Goal: Task Accomplishment & Management: Complete application form

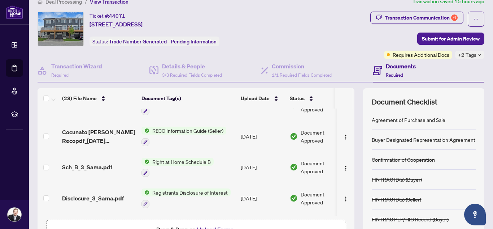
scroll to position [470, 0]
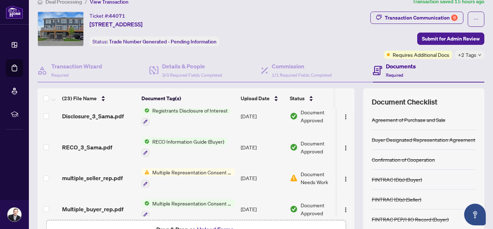
click at [171, 168] on span "Multiple Representation Consent Form (Seller)" at bounding box center [193, 172] width 86 height 8
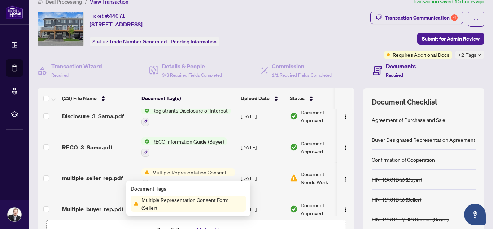
click at [187, 203] on span "Multiple Representation Consent Form (Seller)" at bounding box center [193, 203] width 108 height 16
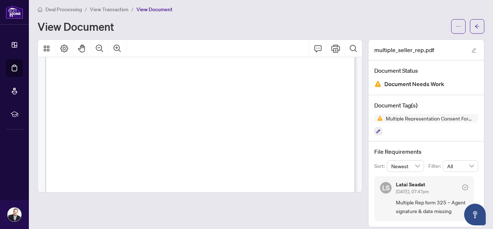
scroll to position [266, 0]
click at [459, 28] on icon "ellipsis" at bounding box center [458, 26] width 5 height 5
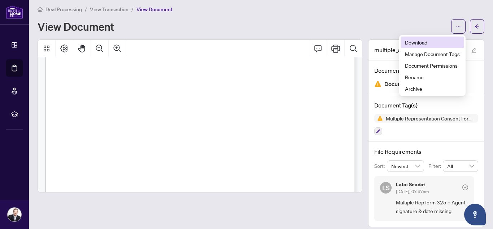
click at [425, 43] on span "Download" at bounding box center [432, 42] width 55 height 8
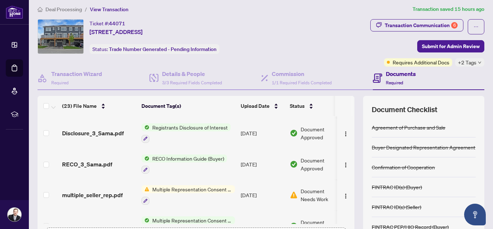
scroll to position [461, 0]
click at [206, 184] on span "Multiple Representation Consent Form (Seller)" at bounding box center [193, 188] width 86 height 8
click at [218, 133] on div at bounding box center [186, 137] width 89 height 9
click at [343, 47] on div "Transaction Communication 6 Submit for Admin Review Requires Additional Docs +2…" at bounding box center [391, 42] width 188 height 47
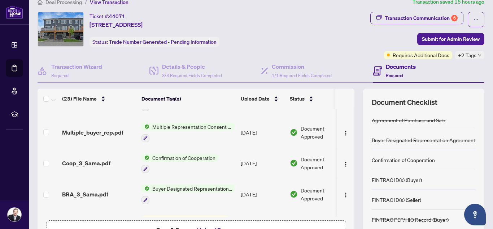
scroll to position [594, 0]
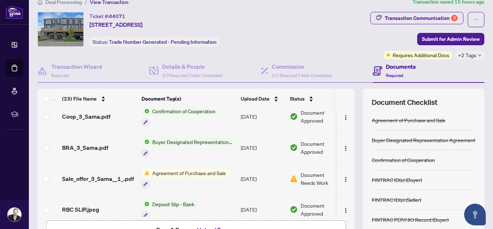
click at [200, 169] on span "Agreement of Purchase and Sale" at bounding box center [189, 173] width 79 height 8
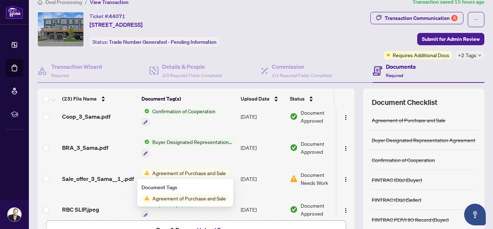
click at [183, 199] on span "Agreement of Purchase and Sale" at bounding box center [189, 198] width 79 height 8
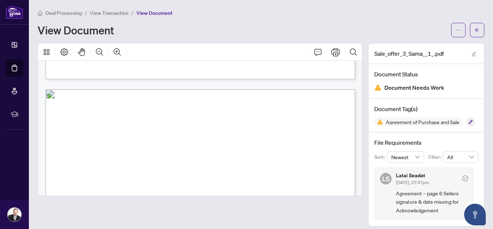
scroll to position [392, 0]
drag, startPoint x: 362, startPoint y: 83, endPoint x: 362, endPoint y: 95, distance: 11.6
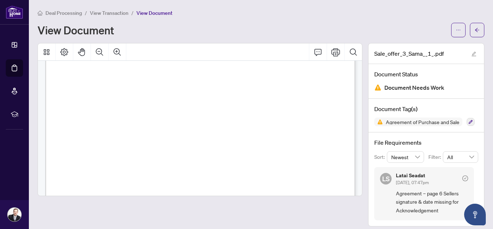
scroll to position [448, 0]
click at [320, 125] on span "to that facsimile number or email address, respectively, in which case, the sig…" at bounding box center [197, 127] width 245 height 5
click at [460, 32] on span "button" at bounding box center [458, 30] width 5 height 12
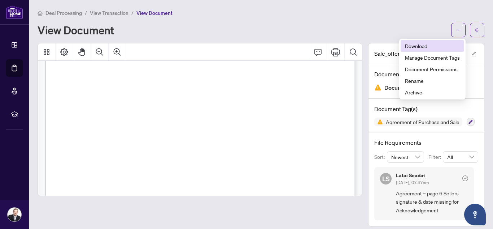
click at [431, 48] on span "Download" at bounding box center [432, 46] width 55 height 8
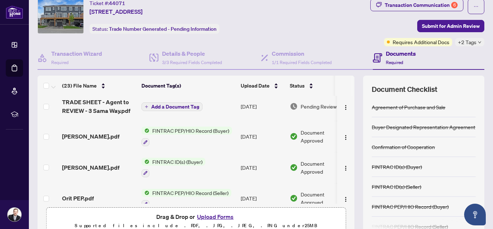
scroll to position [8, 0]
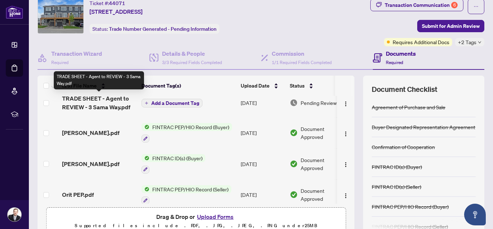
click at [112, 104] on span "TRADE SHEET - Agent to REVIEW - 3 Sama Way.pdf" at bounding box center [99, 102] width 74 height 17
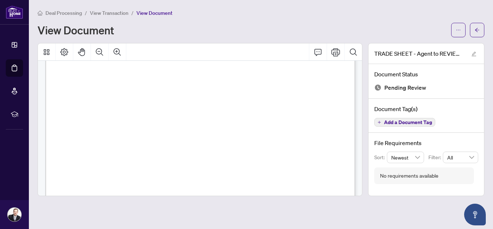
scroll to position [35, 0]
click at [458, 29] on icon "ellipsis" at bounding box center [458, 29] width 5 height 5
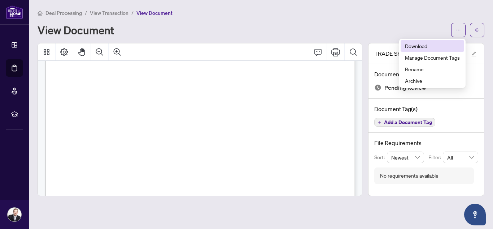
click at [430, 46] on span "Download" at bounding box center [432, 46] width 55 height 8
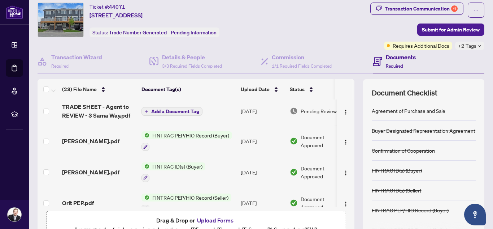
scroll to position [4, 0]
click at [343, 109] on img "button" at bounding box center [346, 111] width 6 height 6
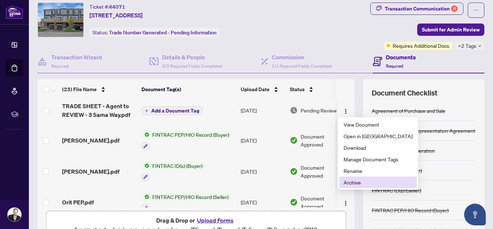
click at [358, 182] on span "Archive" at bounding box center [378, 182] width 69 height 8
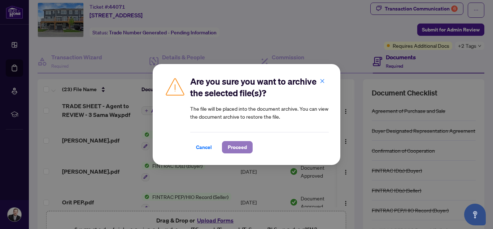
click at [239, 146] on span "Proceed" at bounding box center [237, 147] width 19 height 12
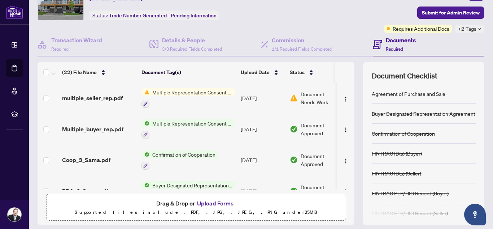
scroll to position [495, 0]
click at [144, 102] on icon "button" at bounding box center [145, 104] width 4 height 4
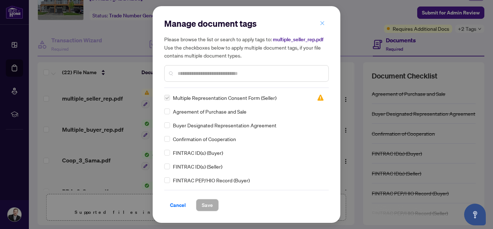
click at [323, 23] on icon "close" at bounding box center [323, 23] width 4 height 4
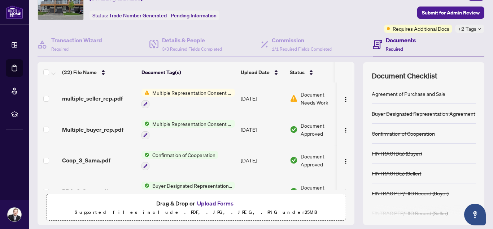
click at [314, 90] on span "Document Needs Work" at bounding box center [320, 98] width 38 height 16
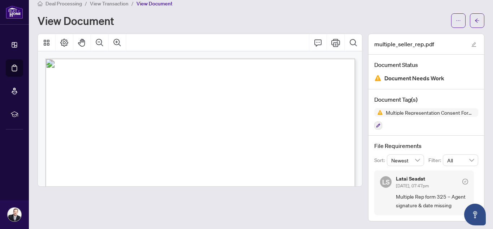
scroll to position [10, 0]
click at [460, 20] on icon "ellipsis" at bounding box center [458, 20] width 5 height 5
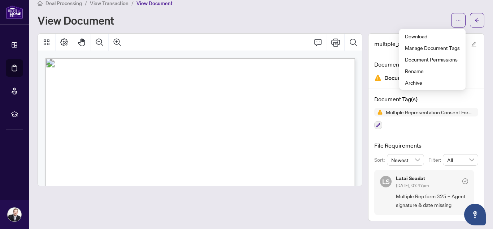
click at [411, 9] on div "Deal Processing / View Transaction / View Document View Document" at bounding box center [261, 13] width 447 height 29
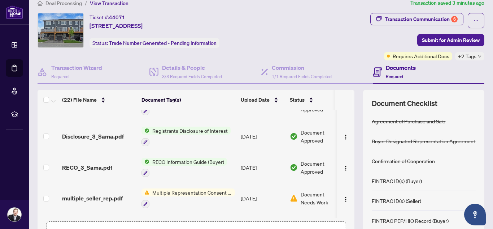
scroll to position [425, 0]
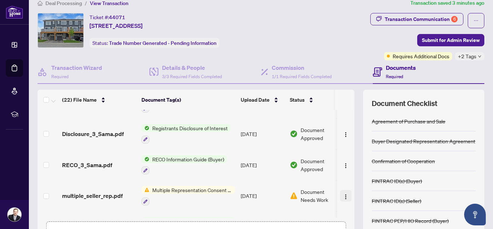
click at [343, 194] on img "button" at bounding box center [346, 197] width 6 height 6
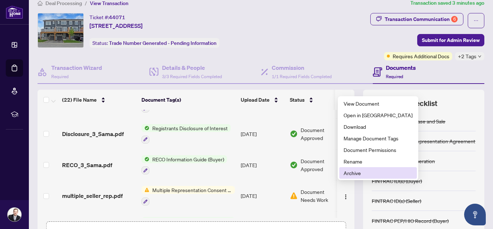
click at [350, 171] on span "Archive" at bounding box center [378, 173] width 69 height 8
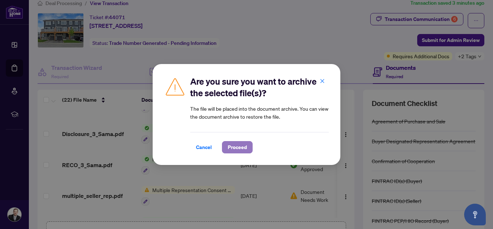
click at [240, 147] on span "Proceed" at bounding box center [237, 147] width 19 height 12
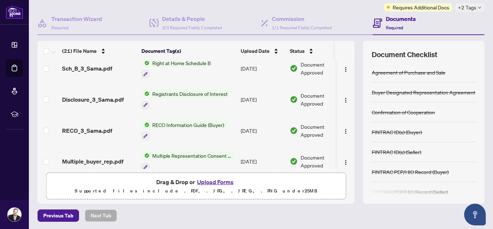
scroll to position [64, 0]
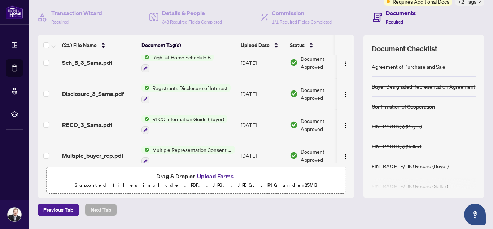
click at [218, 175] on button "Upload Forms" at bounding box center [215, 175] width 41 height 9
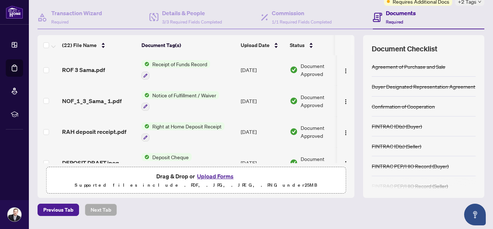
scroll to position [0, 0]
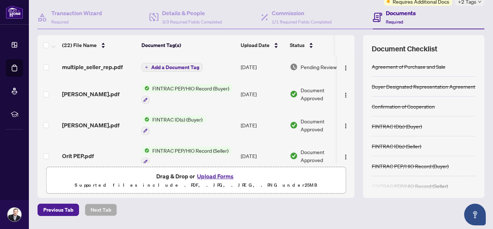
click at [147, 66] on icon "plus" at bounding box center [147, 67] width 4 height 4
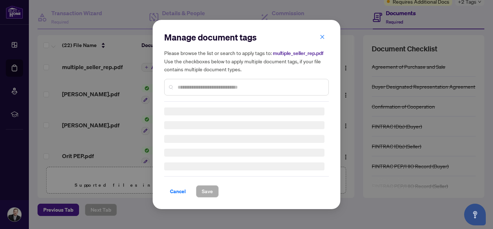
click at [185, 90] on div "Manage document tags Please browse the list or search to apply tags to: multipl…" at bounding box center [246, 114] width 165 height 166
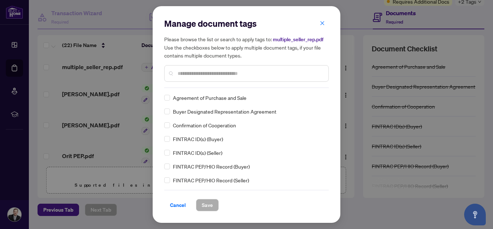
click at [188, 73] on input "text" at bounding box center [250, 73] width 145 height 8
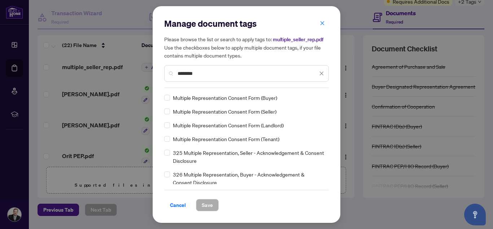
type input "********"
click at [207, 203] on span "Save" at bounding box center [207, 205] width 11 height 12
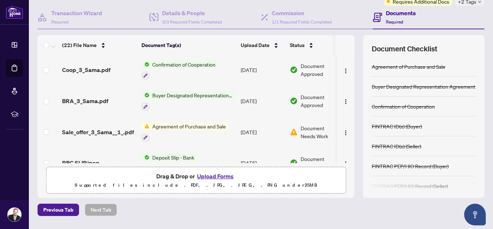
scroll to position [565, 0]
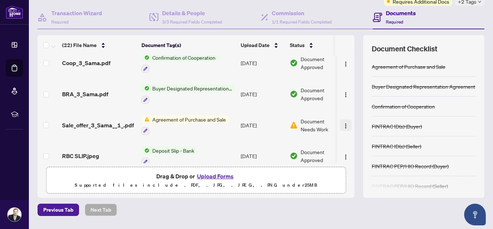
click at [344, 123] on img "button" at bounding box center [346, 126] width 6 height 6
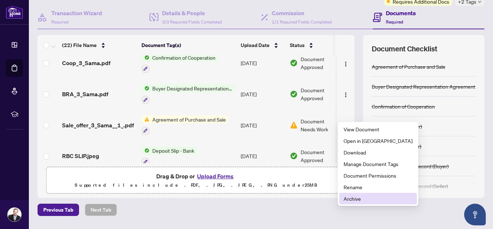
click at [351, 198] on span "Archive" at bounding box center [378, 198] width 69 height 8
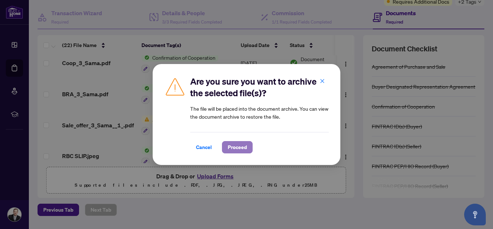
click at [238, 147] on span "Proceed" at bounding box center [237, 147] width 19 height 12
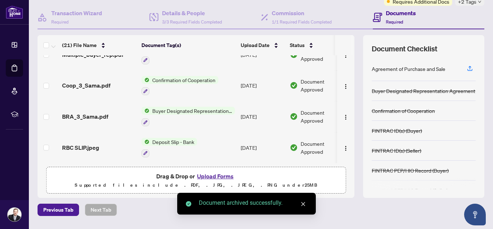
scroll to position [534, 0]
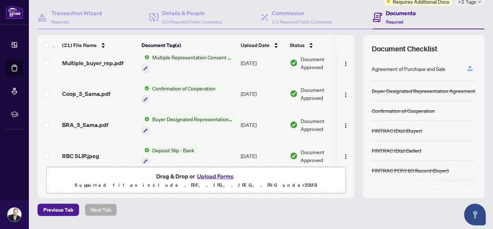
click at [224, 177] on button "Upload Forms" at bounding box center [215, 175] width 41 height 9
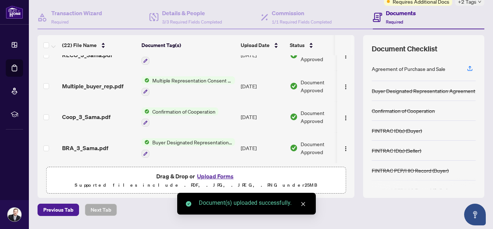
scroll to position [557, 0]
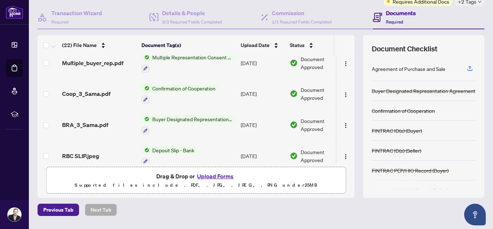
drag, startPoint x: 354, startPoint y: 156, endPoint x: 353, endPoint y: 150, distance: 6.3
click at [349, 145] on div "Sale_offer_3_Sama__1_.pdf Add a Document Tag [DATE] Pending Review multiple_sel…" at bounding box center [196, 109] width 317 height 108
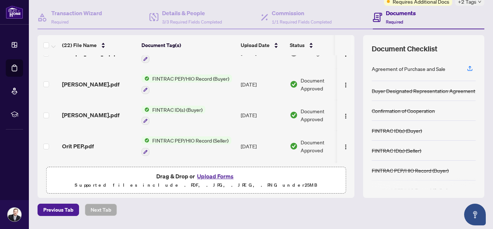
scroll to position [0, 0]
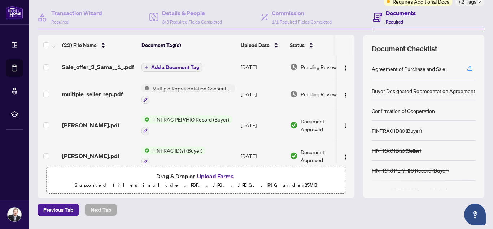
click at [147, 67] on icon "plus" at bounding box center [147, 67] width 4 height 4
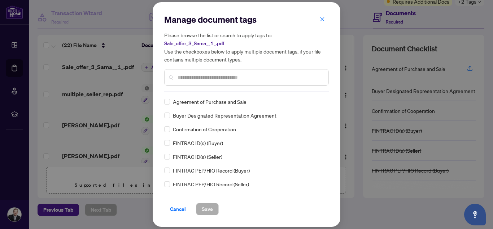
click at [194, 91] on div "Manage document tags Please browse the list or search to apply tags to: Sale_of…" at bounding box center [246, 53] width 165 height 78
drag, startPoint x: 211, startPoint y: 208, endPoint x: 253, endPoint y: 162, distance: 62.4
click at [212, 208] on button "Save" at bounding box center [207, 209] width 23 height 12
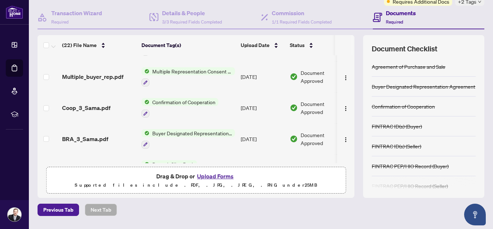
scroll to position [565, 0]
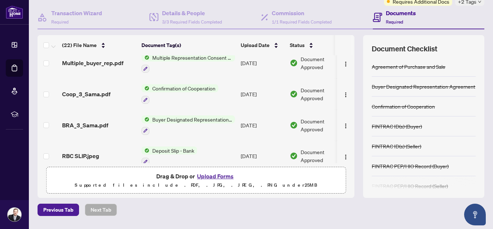
click at [213, 176] on button "Upload Forms" at bounding box center [215, 175] width 41 height 9
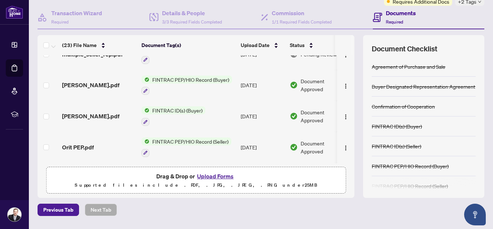
scroll to position [0, 0]
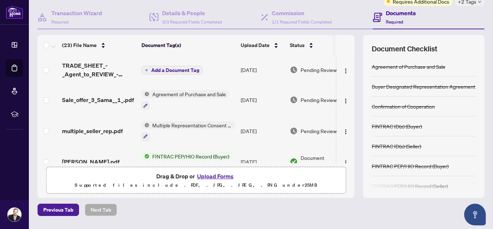
click at [146, 71] on icon "plus" at bounding box center [147, 70] width 4 height 4
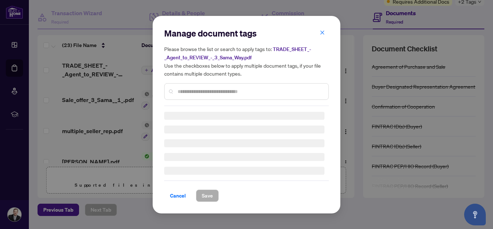
click at [198, 92] on input "text" at bounding box center [250, 91] width 145 height 8
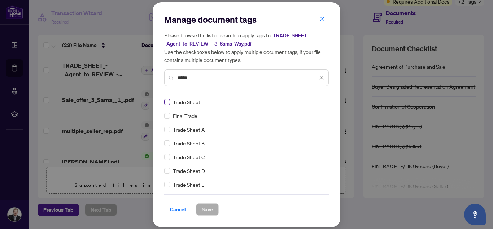
type input "*****"
drag, startPoint x: 207, startPoint y: 208, endPoint x: 263, endPoint y: 178, distance: 64.2
click at [207, 209] on span "Save" at bounding box center [207, 209] width 11 height 12
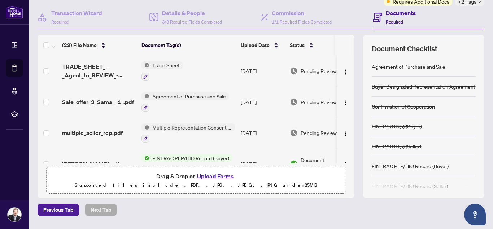
click at [215, 177] on button "Upload Forms" at bounding box center [215, 175] width 41 height 9
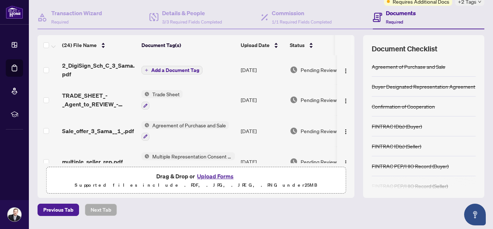
click at [145, 71] on icon "plus" at bounding box center [147, 70] width 4 height 4
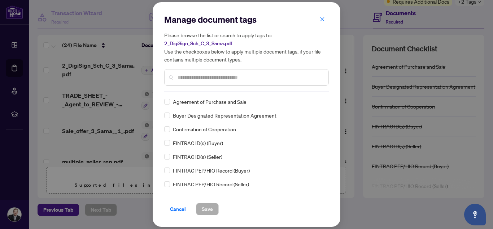
click at [182, 78] on input "text" at bounding box center [250, 77] width 145 height 8
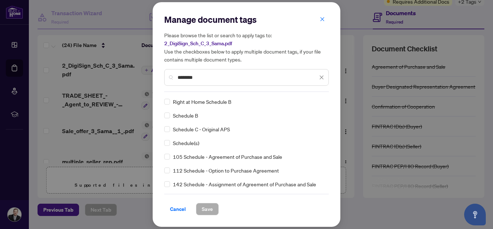
type input "********"
drag, startPoint x: 207, startPoint y: 208, endPoint x: 268, endPoint y: 180, distance: 66.8
click at [208, 207] on span "Save" at bounding box center [207, 209] width 11 height 12
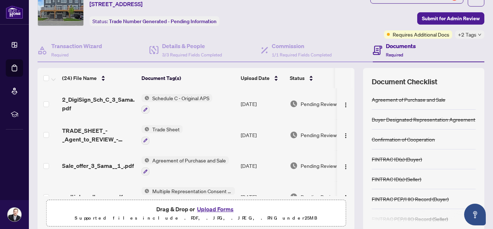
scroll to position [31, 0]
click at [458, 18] on span "Submit for Admin Review" at bounding box center [451, 19] width 58 height 12
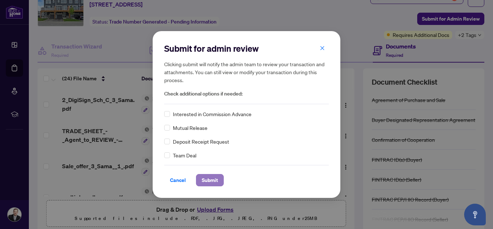
click at [204, 182] on span "Submit" at bounding box center [210, 180] width 16 height 12
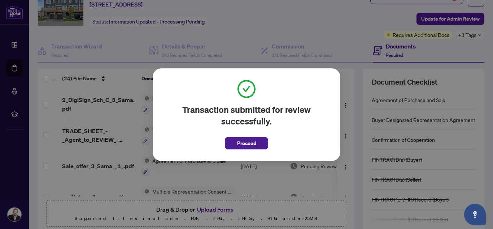
click at [250, 145] on span "Proceed" at bounding box center [246, 143] width 19 height 12
